Goal: Task Accomplishment & Management: Use online tool/utility

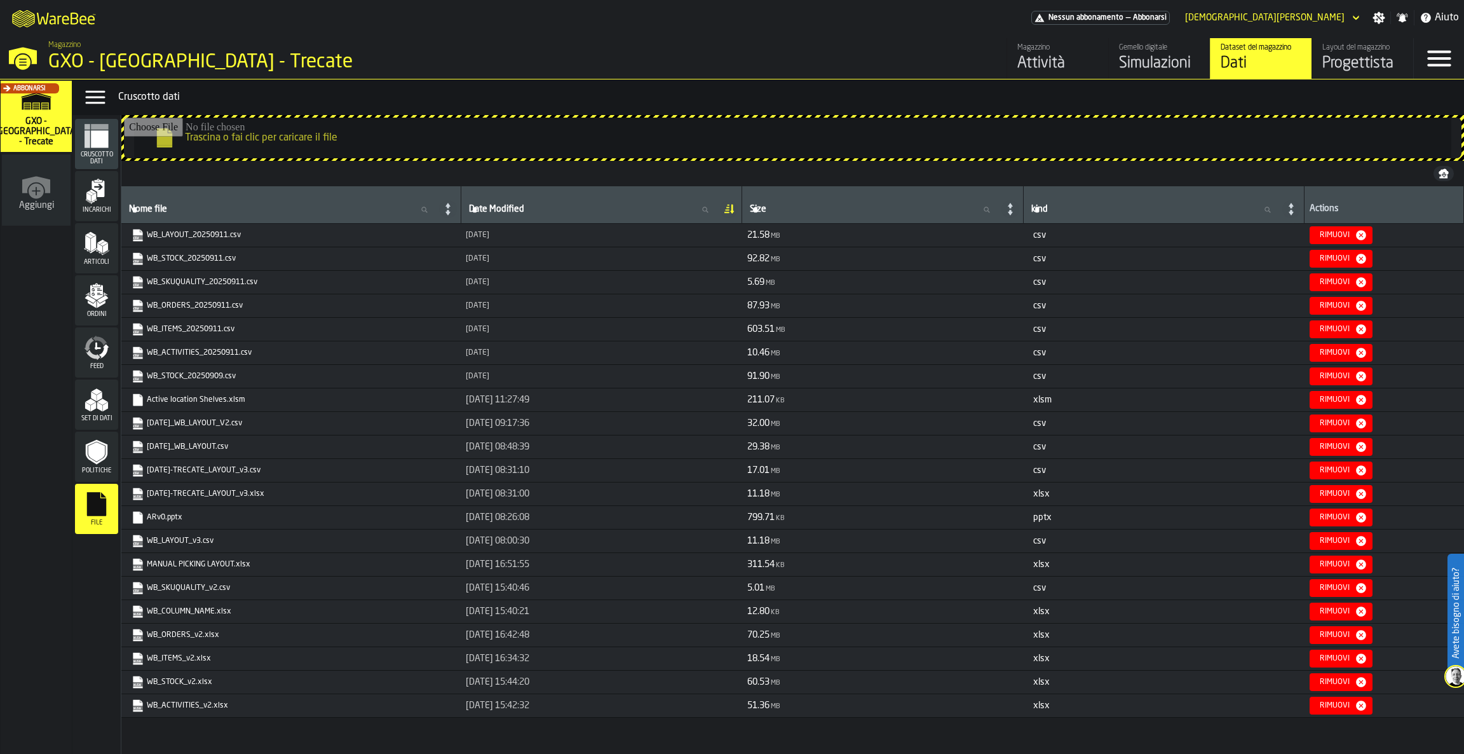
click at [17, 55] on icon "button-toggle-Close —> Warehouse Menu" at bounding box center [23, 55] width 28 height 17
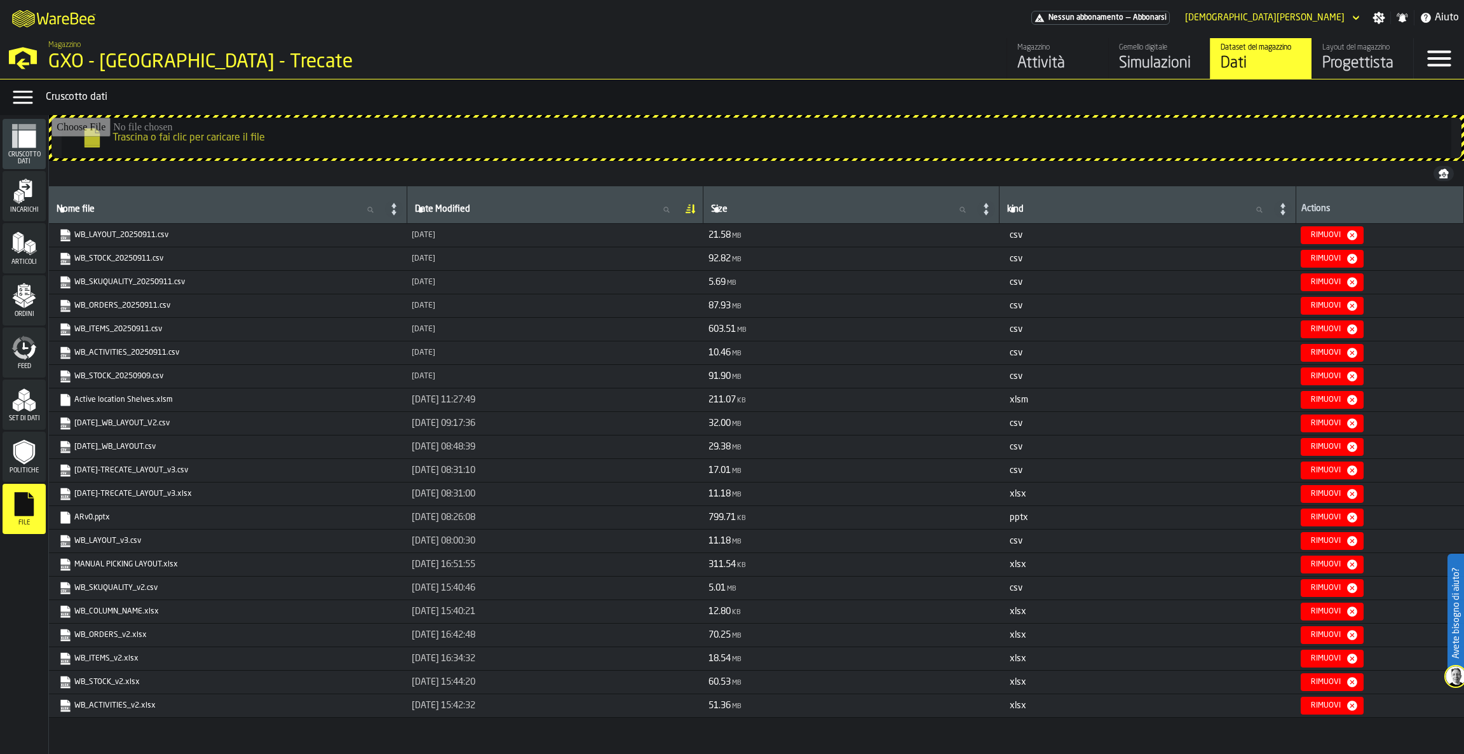
click at [17, 55] on icon "button-toggle-Open —> Warehouse Menu" at bounding box center [23, 56] width 30 height 30
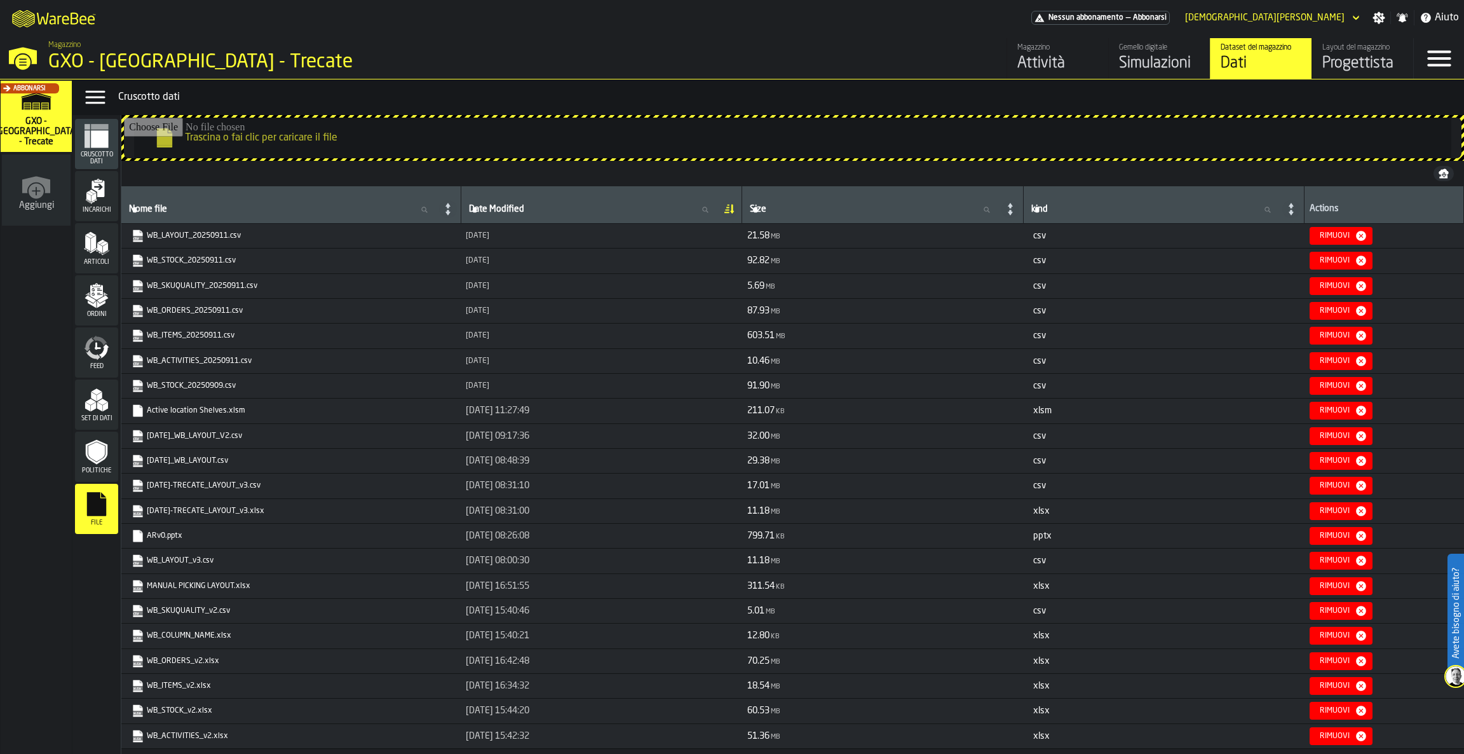
click at [1129, 74] on div "Simulazioni" at bounding box center [1159, 63] width 81 height 20
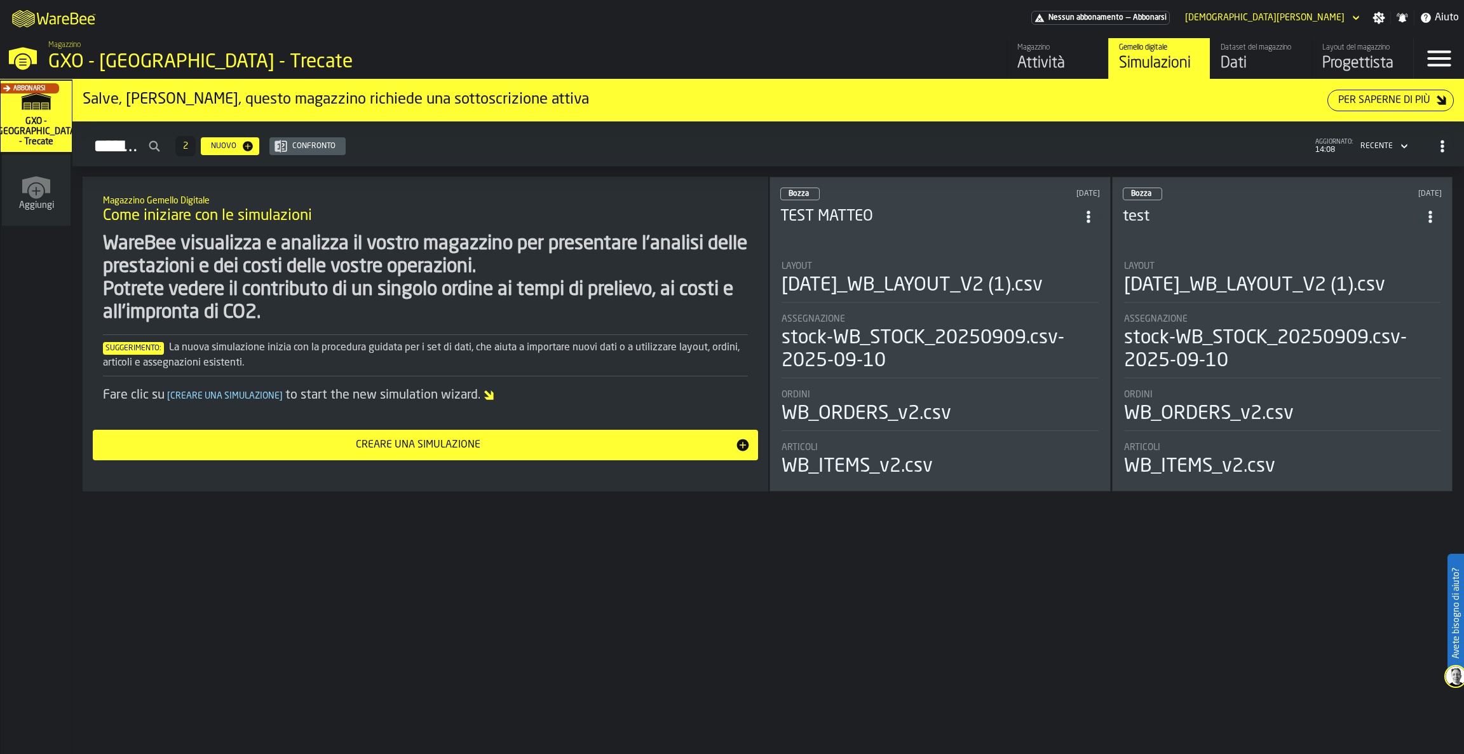
click at [927, 227] on header "Bozza [DATE] TEST [PERSON_NAME]" at bounding box center [940, 212] width 320 height 51
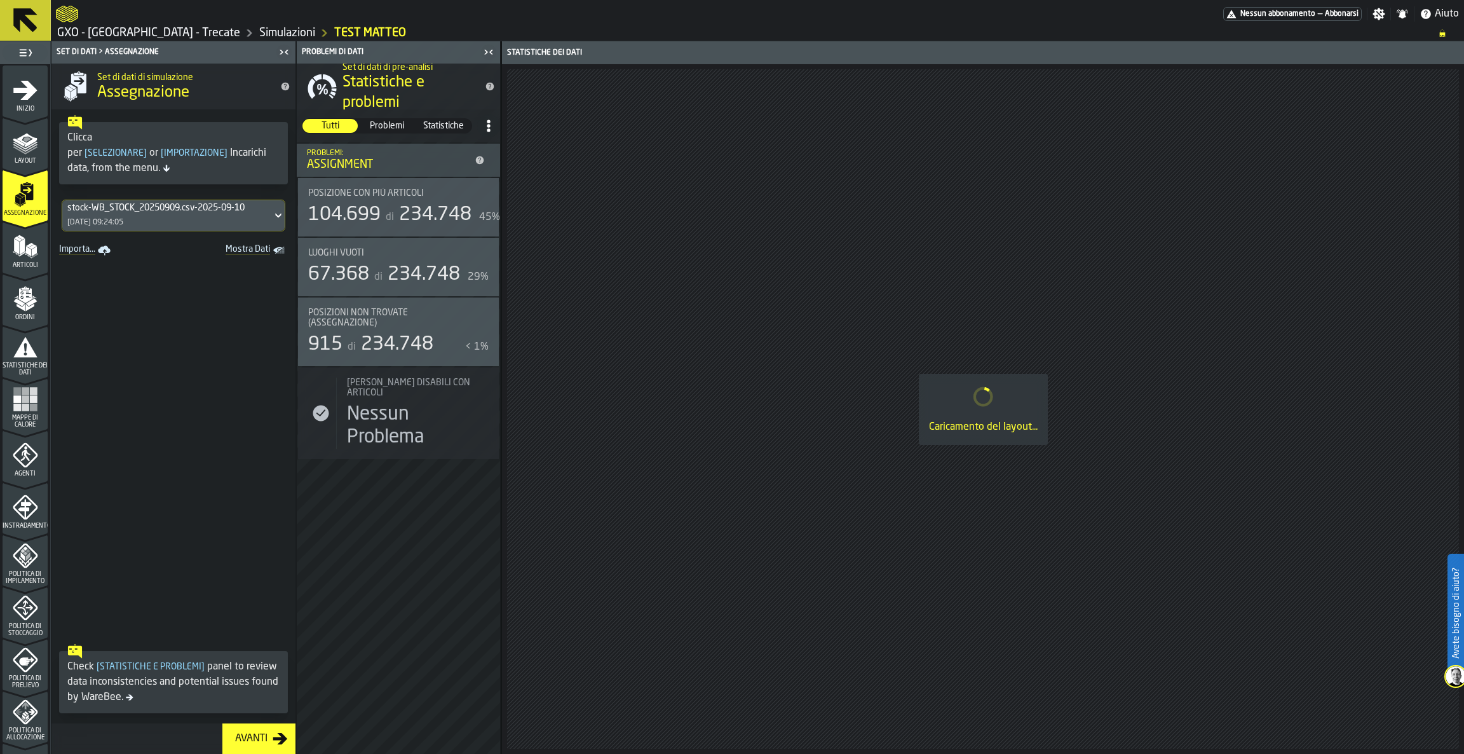
click at [13, 419] on span "Mappe di calore" at bounding box center [25, 421] width 45 height 14
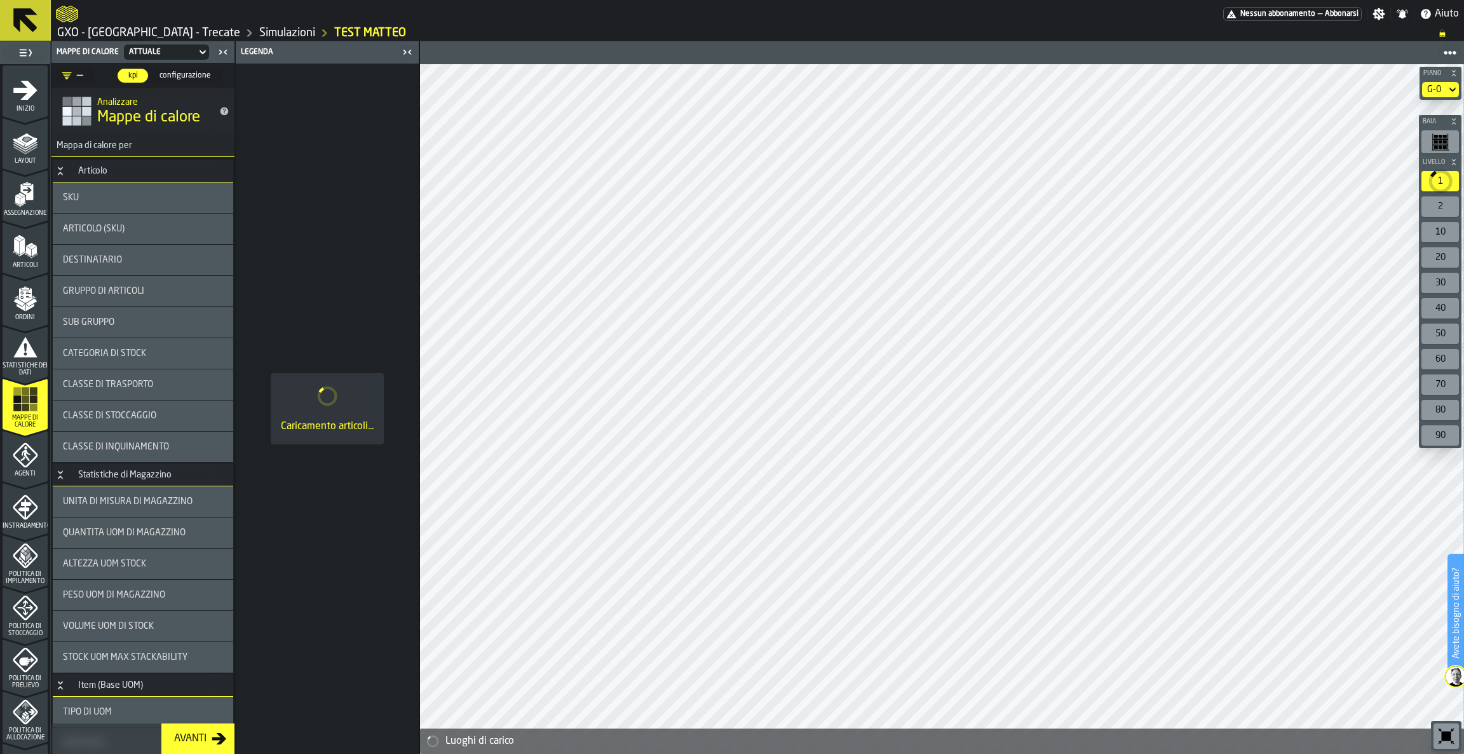
click at [1432, 91] on div "G-0" at bounding box center [1434, 90] width 14 height 10
click at [1409, 140] on div "G-1" at bounding box center [1418, 142] width 66 height 15
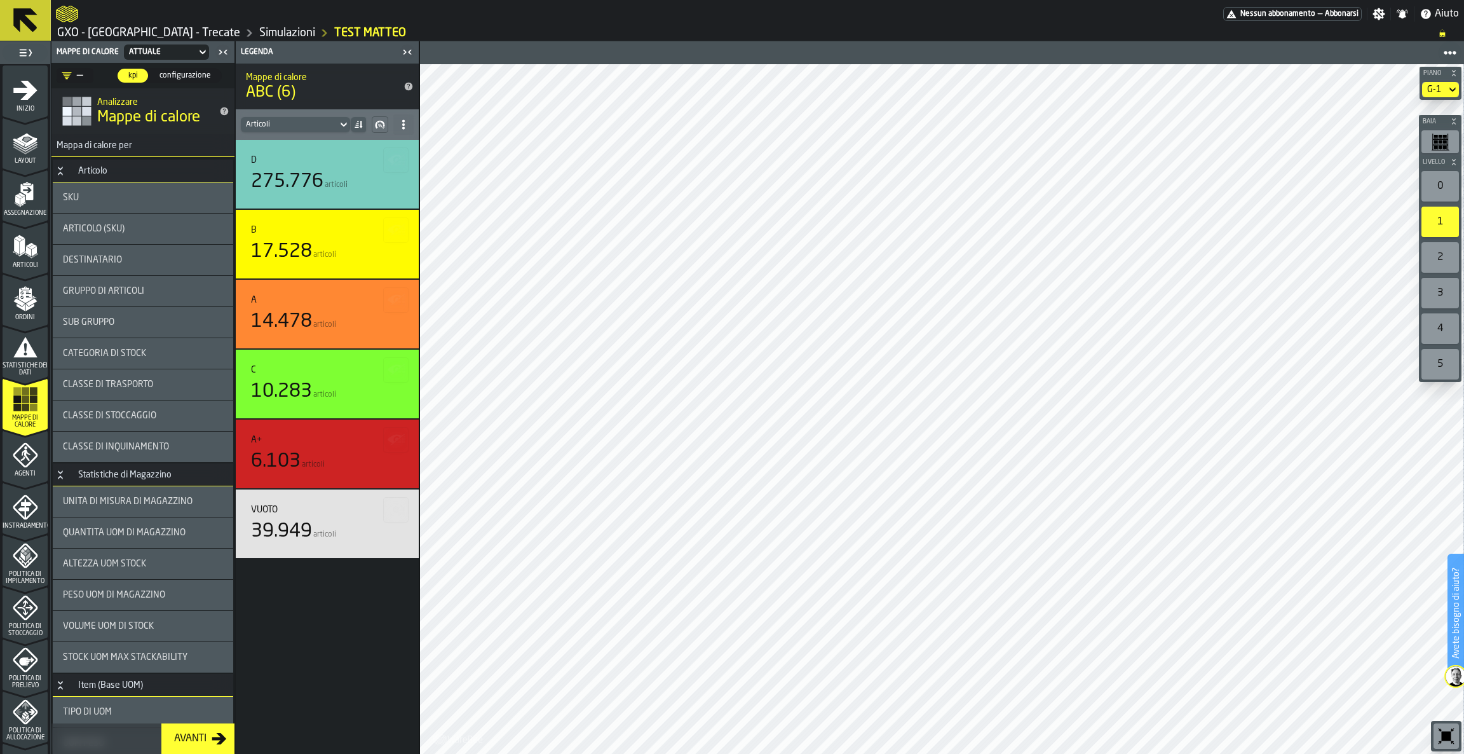
click at [1430, 258] on div "2" at bounding box center [1439, 257] width 37 height 30
click at [10, 14] on icon at bounding box center [25, 20] width 30 height 30
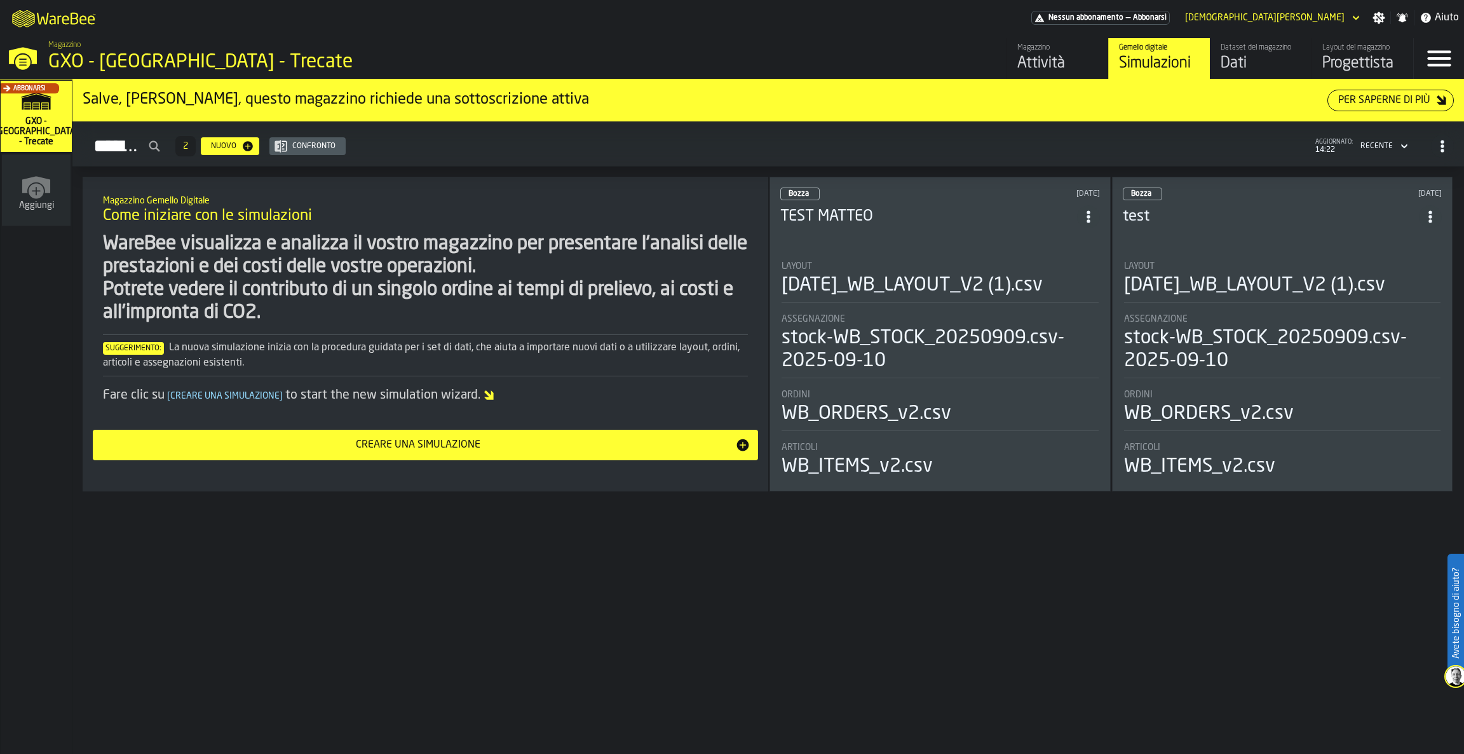
click at [1280, 44] on div "Dataset del magazzino" at bounding box center [1261, 47] width 81 height 9
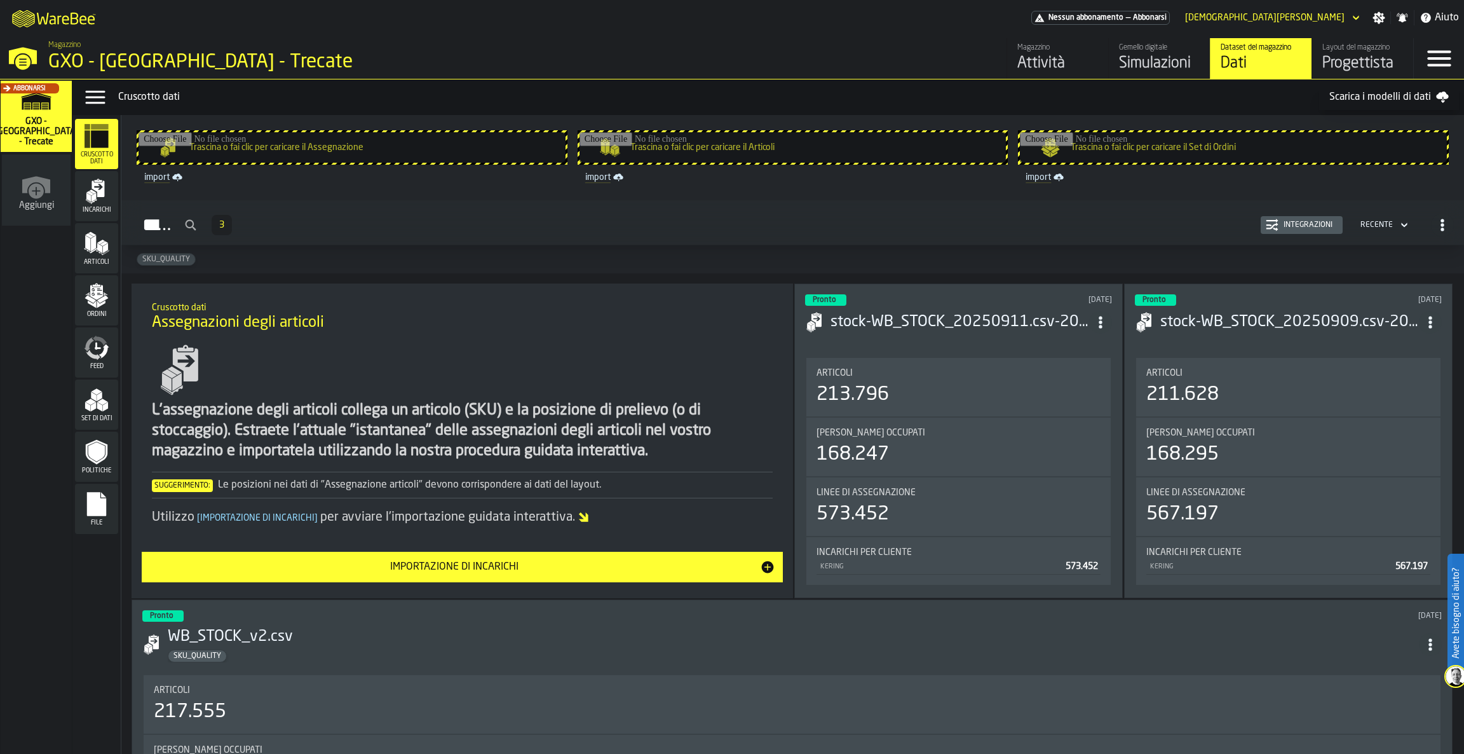
click at [95, 513] on icon "menu File" at bounding box center [96, 504] width 19 height 24
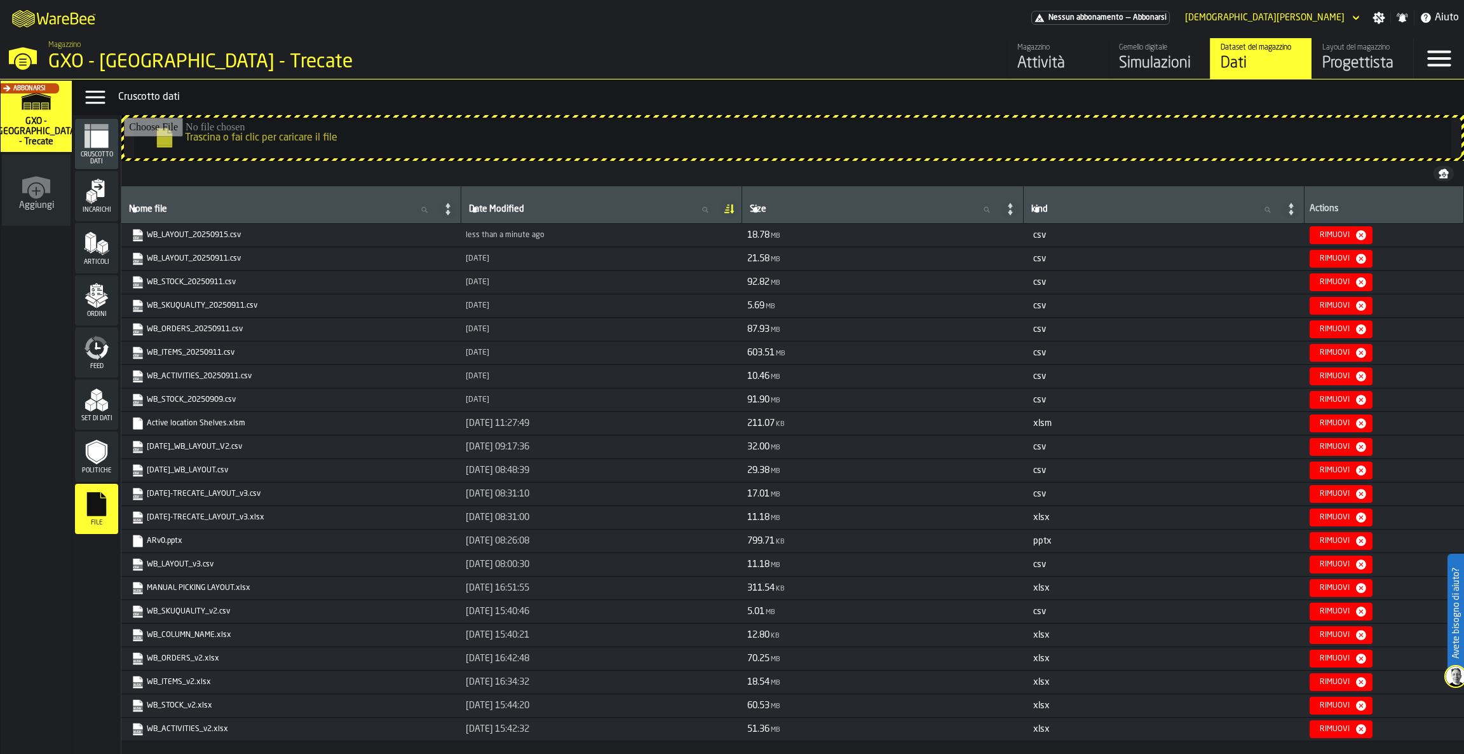
click at [1146, 76] on link "Gemello digitale Simulazioni" at bounding box center [1159, 58] width 102 height 41
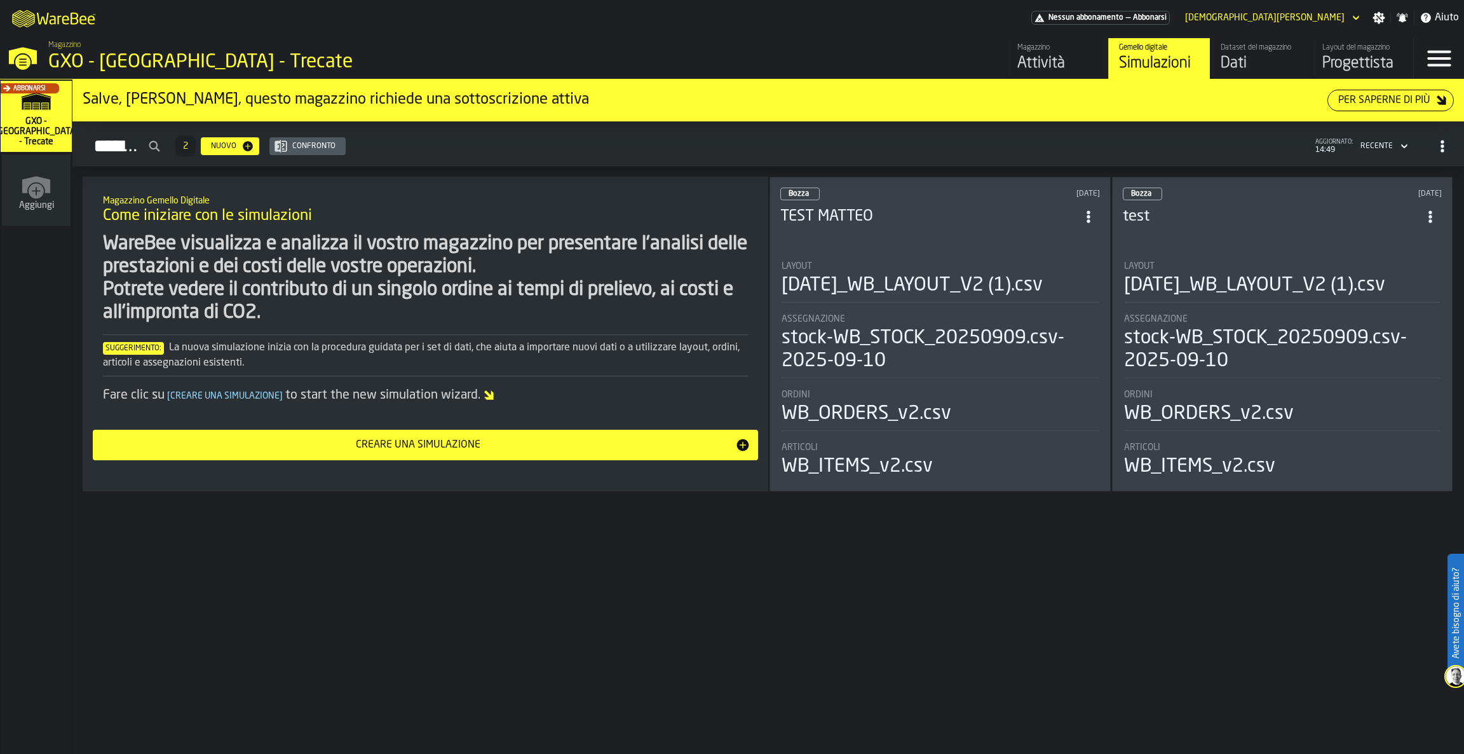
click at [898, 208] on h3 "TEST MATTEO" at bounding box center [928, 217] width 297 height 20
